Goal: Use online tool/utility: Utilize a website feature to perform a specific function

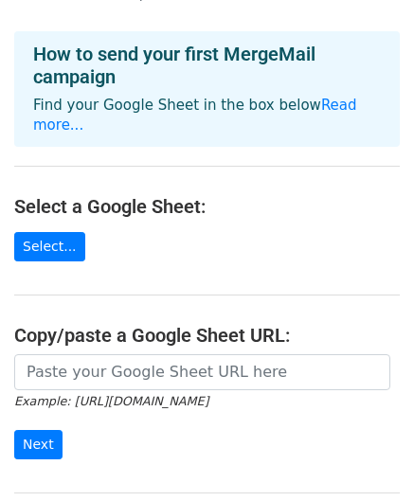
scroll to position [95, 0]
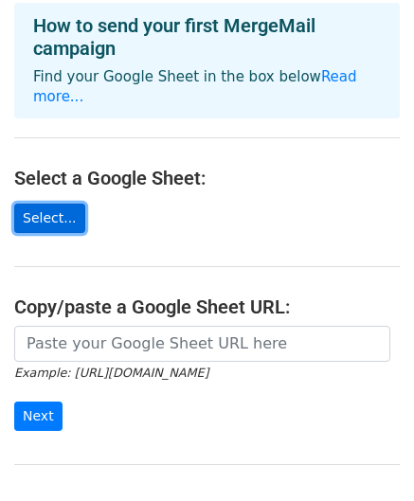
click at [40, 204] on link "Select..." at bounding box center [49, 218] width 71 height 29
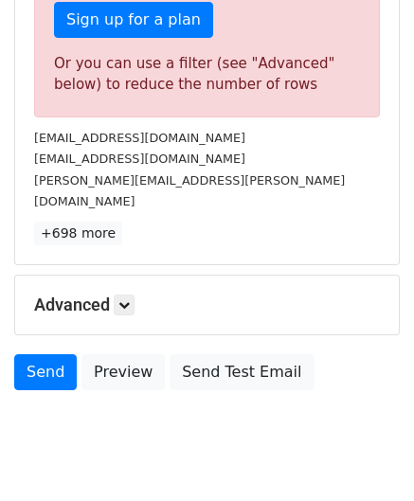
scroll to position [663, 0]
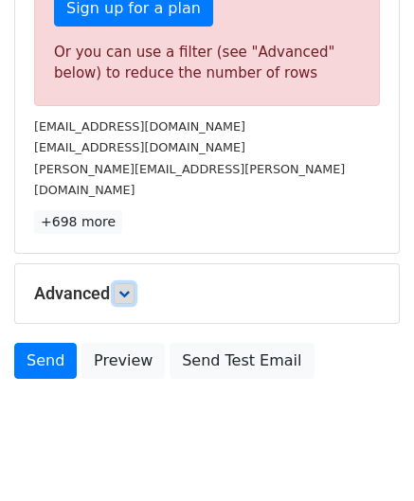
click at [134, 283] on link at bounding box center [124, 293] width 21 height 21
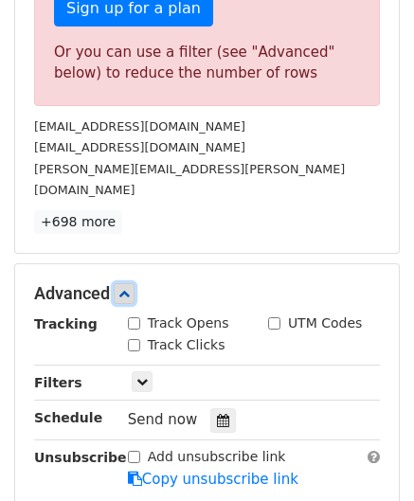
click at [134, 283] on link at bounding box center [124, 293] width 21 height 21
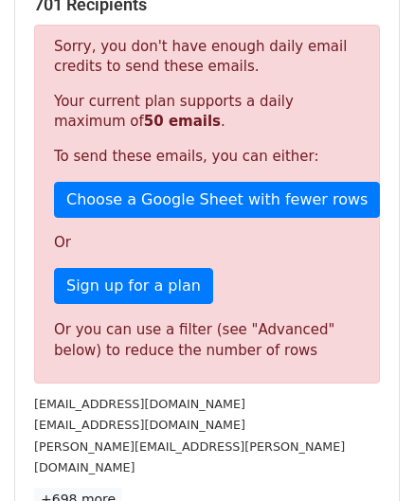
scroll to position [379, 0]
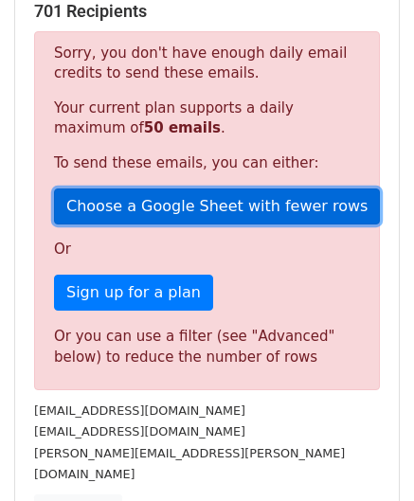
click at [227, 206] on link "Choose a Google Sheet with fewer rows" at bounding box center [217, 207] width 326 height 36
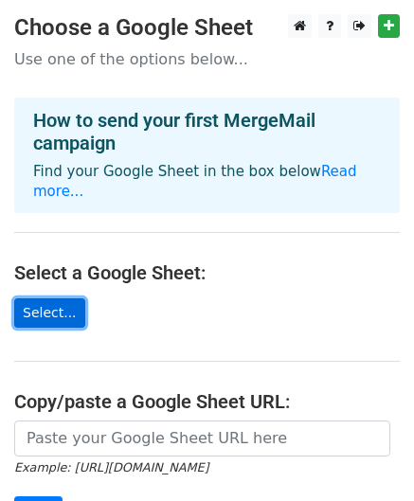
click at [52, 299] on link "Select..." at bounding box center [49, 313] width 71 height 29
